Goal: Information Seeking & Learning: Learn about a topic

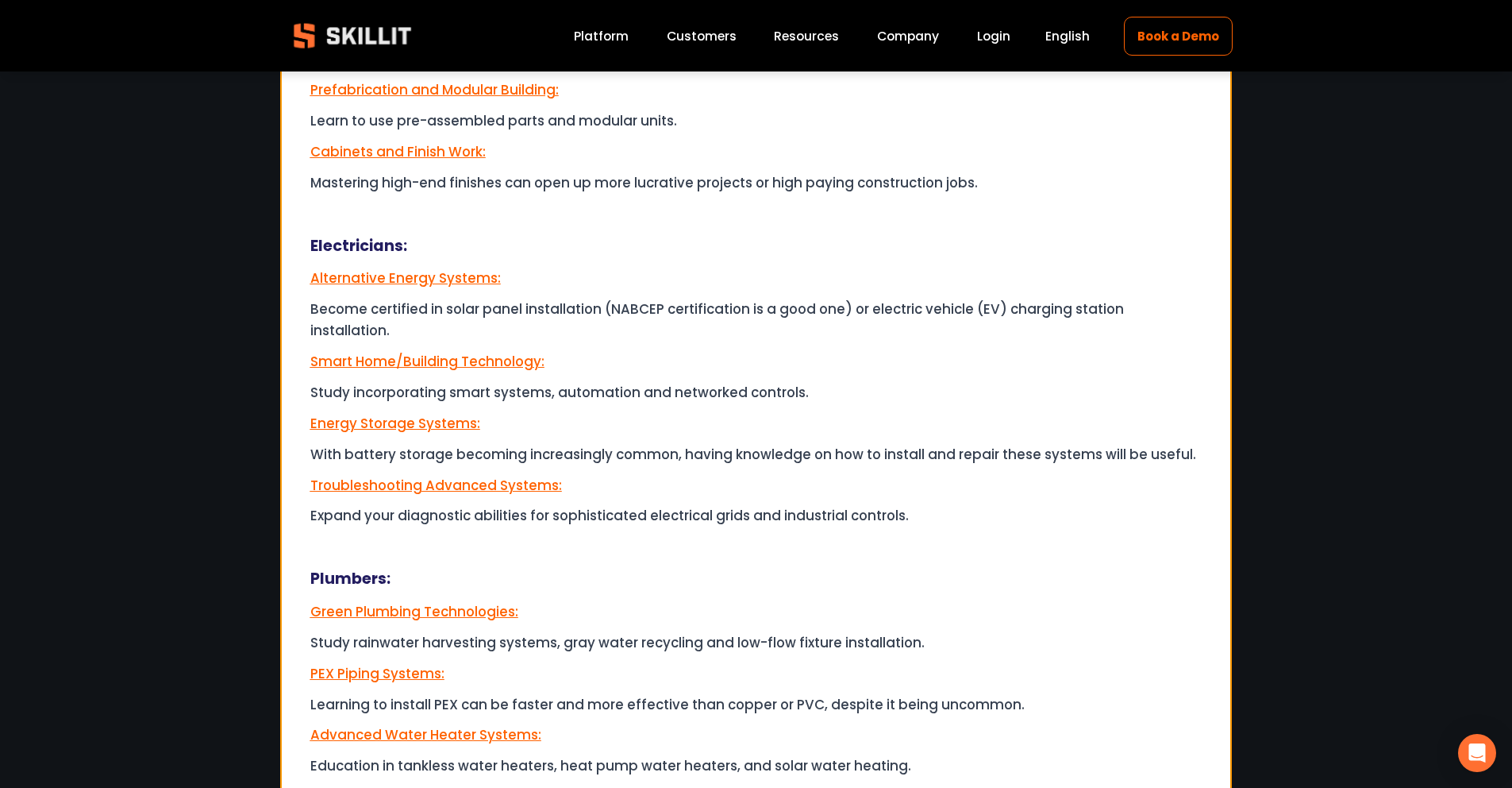
scroll to position [9298, 0]
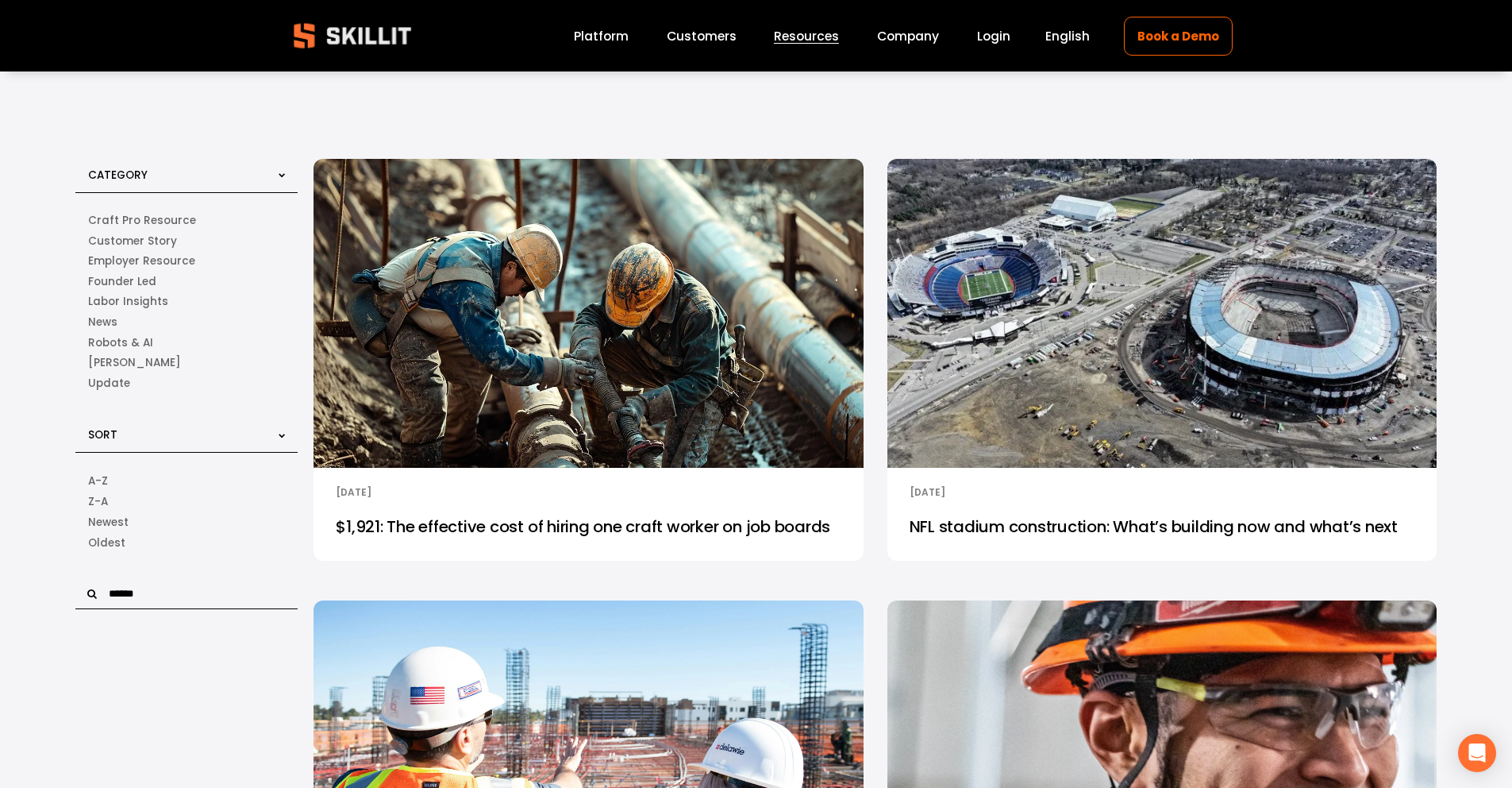
click at [628, 448] on img at bounding box center [588, 313] width 554 height 312
